Goal: Task Accomplishment & Management: Complete application form

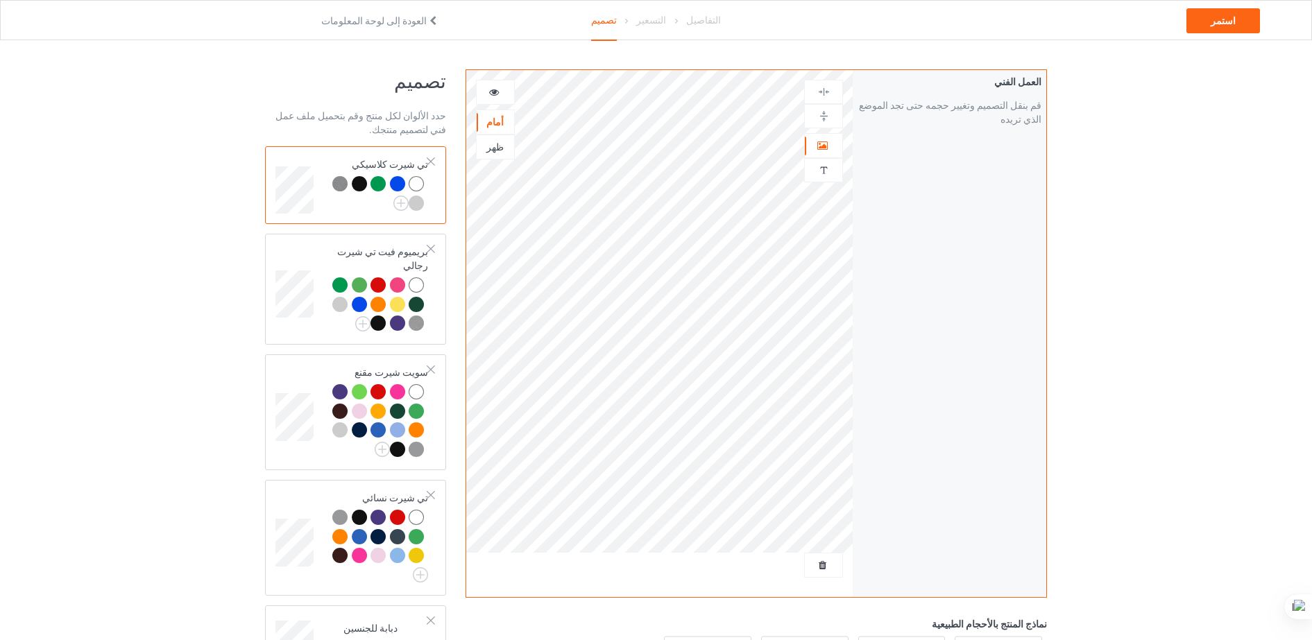
click at [495, 97] on div at bounding box center [495, 92] width 37 height 14
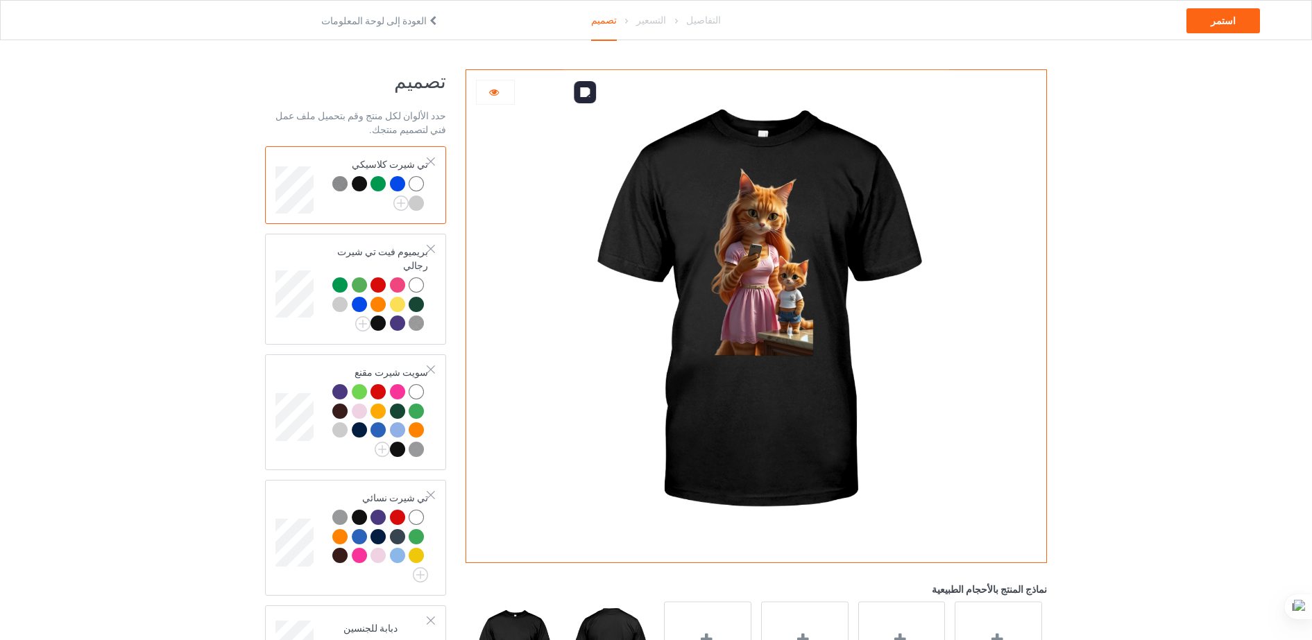
click at [778, 280] on img at bounding box center [756, 311] width 386 height 483
click at [499, 99] on div at bounding box center [495, 92] width 37 height 14
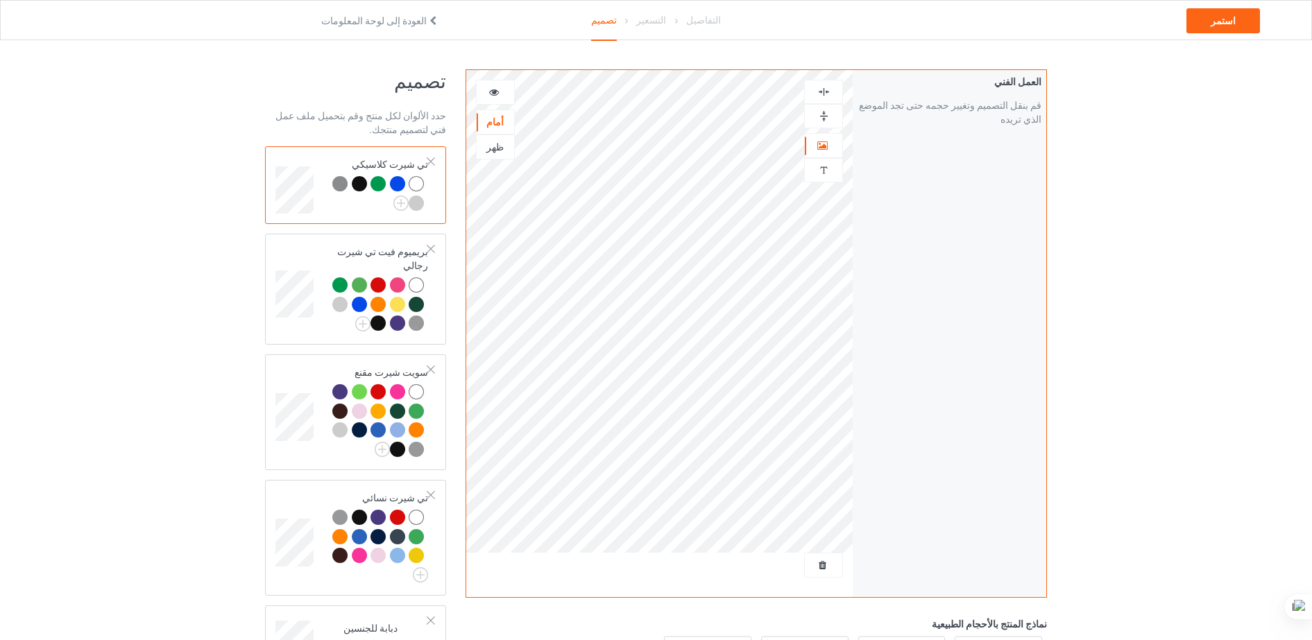
click at [894, 413] on div "العمل الفني قم بنقل التصميم وتغيير حجمه حتى تجد الموضع الذي تريده" at bounding box center [950, 333] width 194 height 527
click at [894, 16] on div "استمر" at bounding box center [1223, 20] width 74 height 25
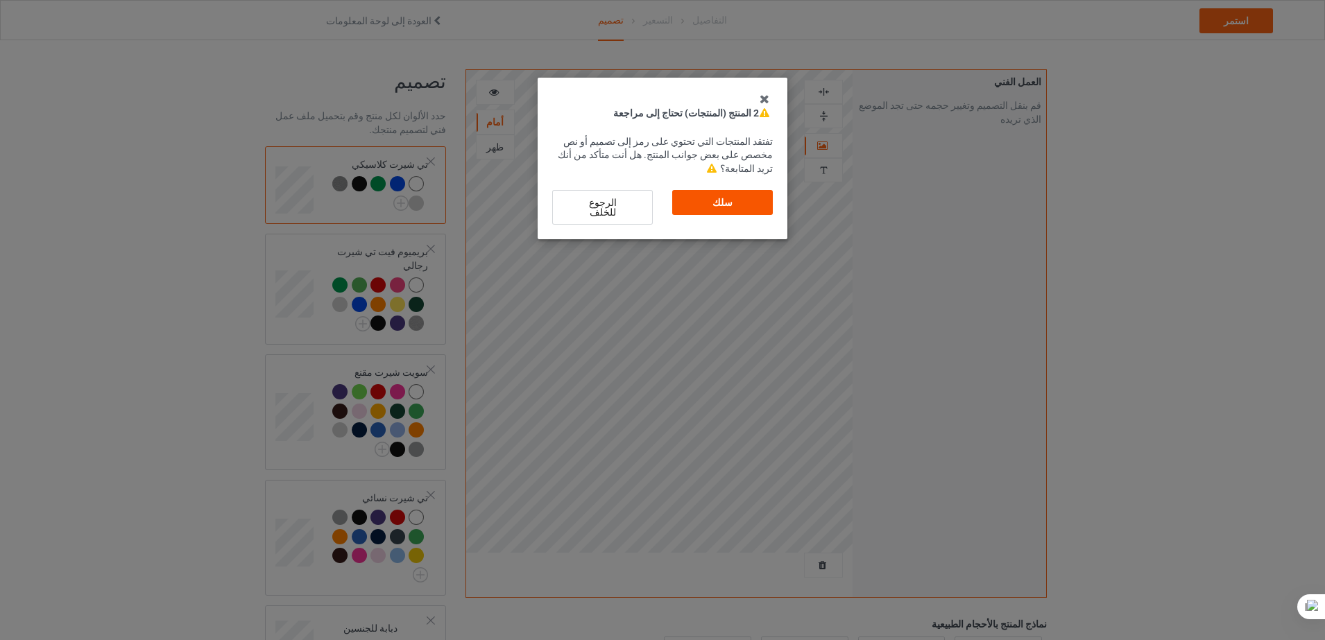
click at [723, 193] on div "سلك" at bounding box center [722, 202] width 101 height 25
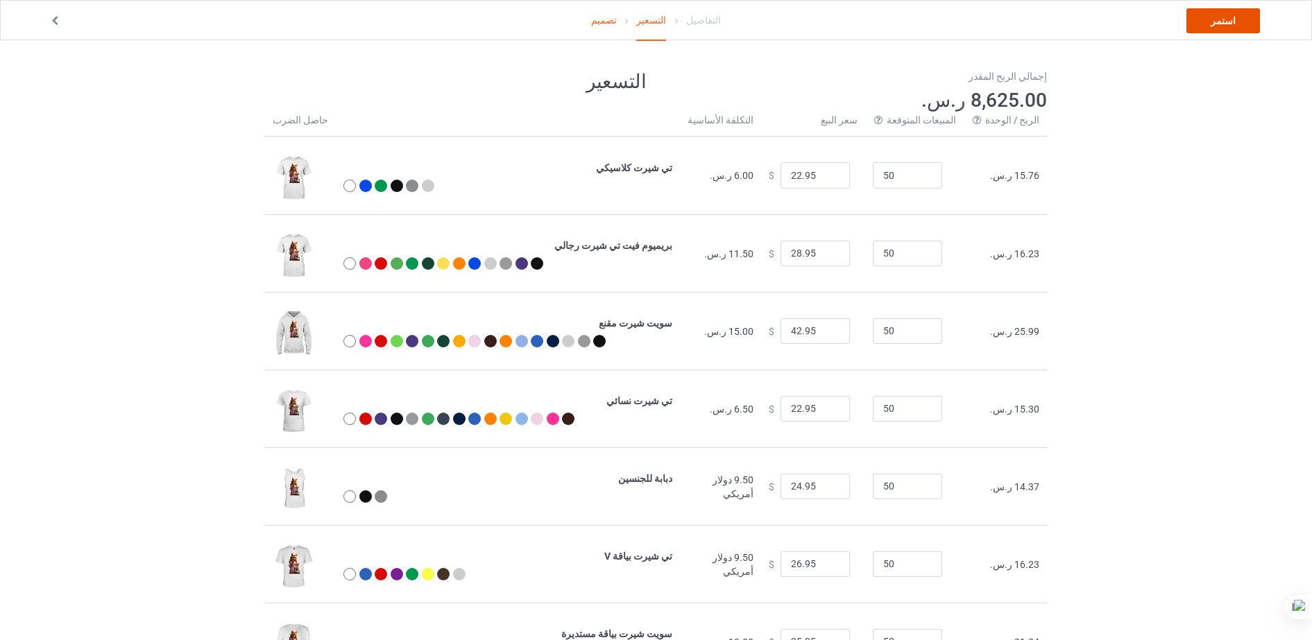
click at [894, 28] on link "استمر" at bounding box center [1223, 20] width 74 height 25
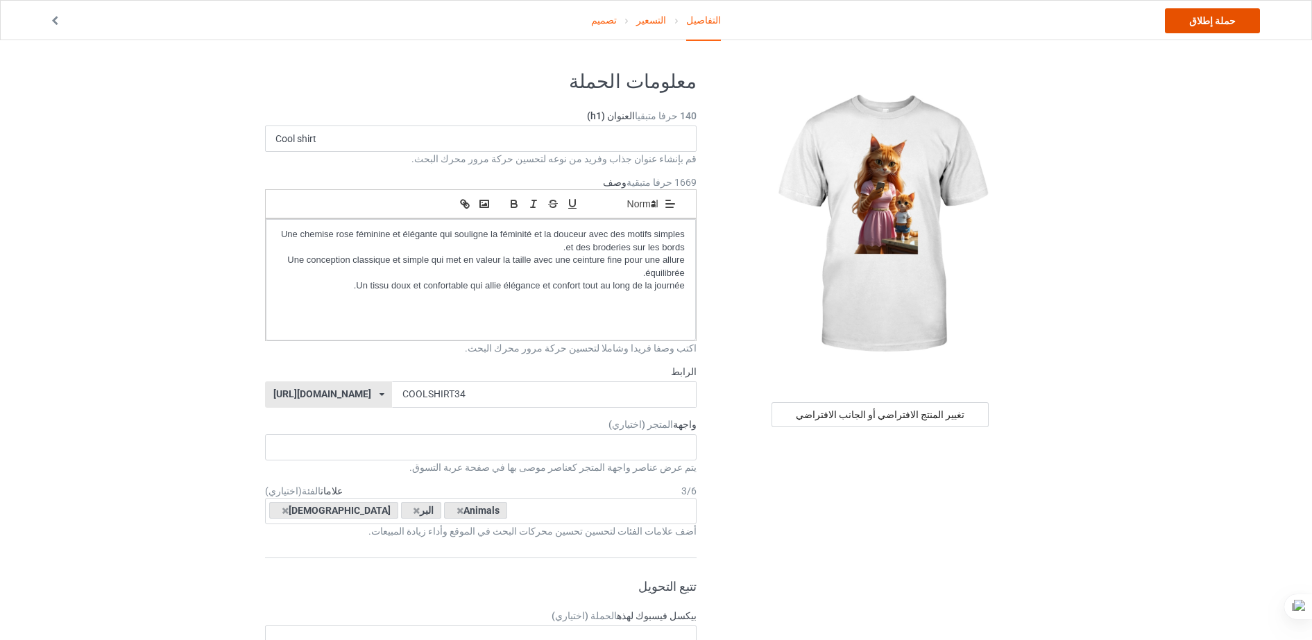
click at [894, 15] on link "حملة إطلاق" at bounding box center [1212, 20] width 95 height 25
